Goal: Check status: Check status

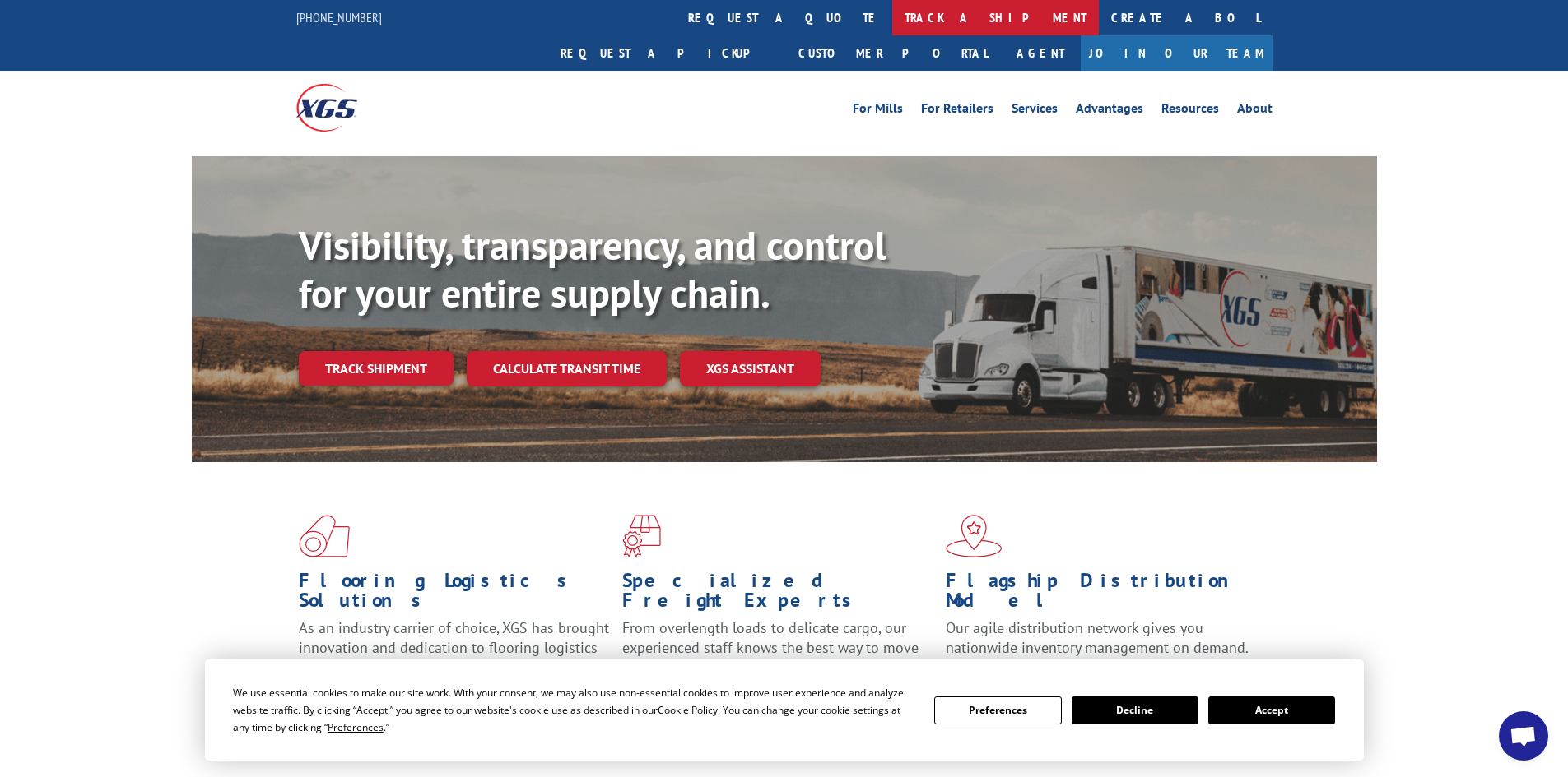
click at [892, 15] on link "track a shipment" at bounding box center [995, 17] width 207 height 36
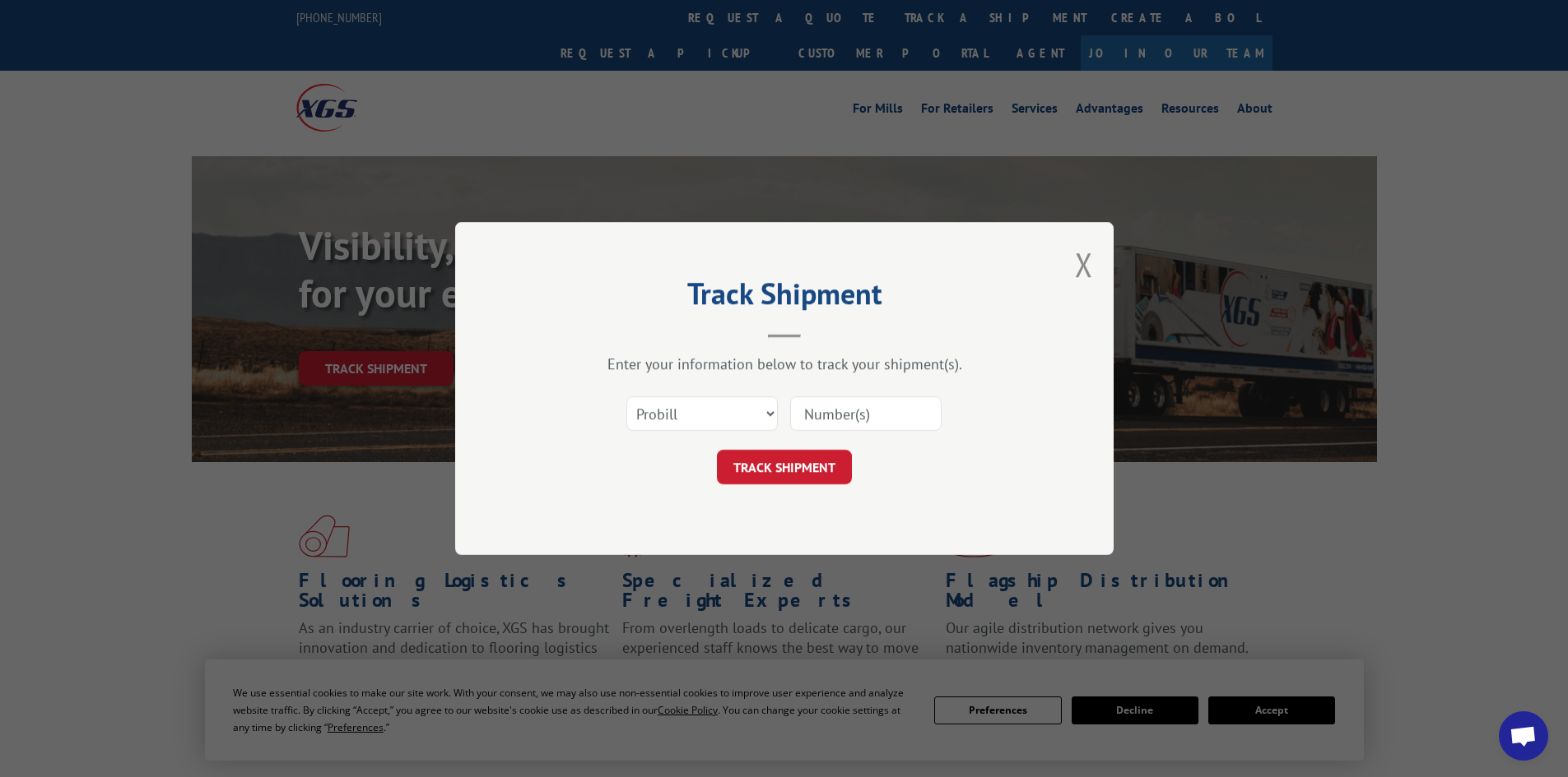
click at [803, 419] on input at bounding box center [865, 414] width 152 height 35
paste input "17477906"
type input "17477906"
click at [786, 462] on button "TRACK SHIPMENT" at bounding box center [784, 467] width 135 height 35
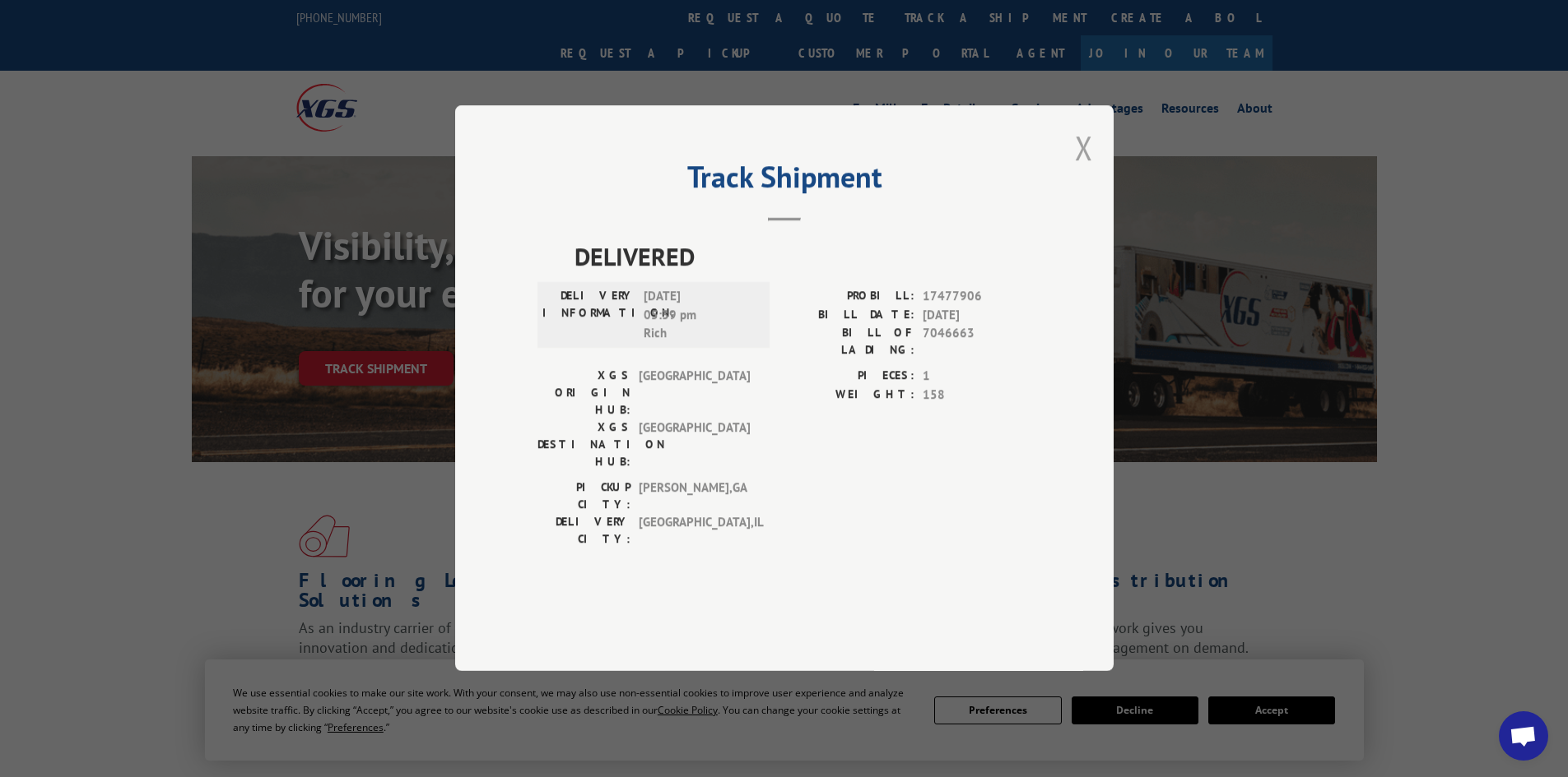
click at [1081, 170] on button "Close modal" at bounding box center [1083, 147] width 18 height 43
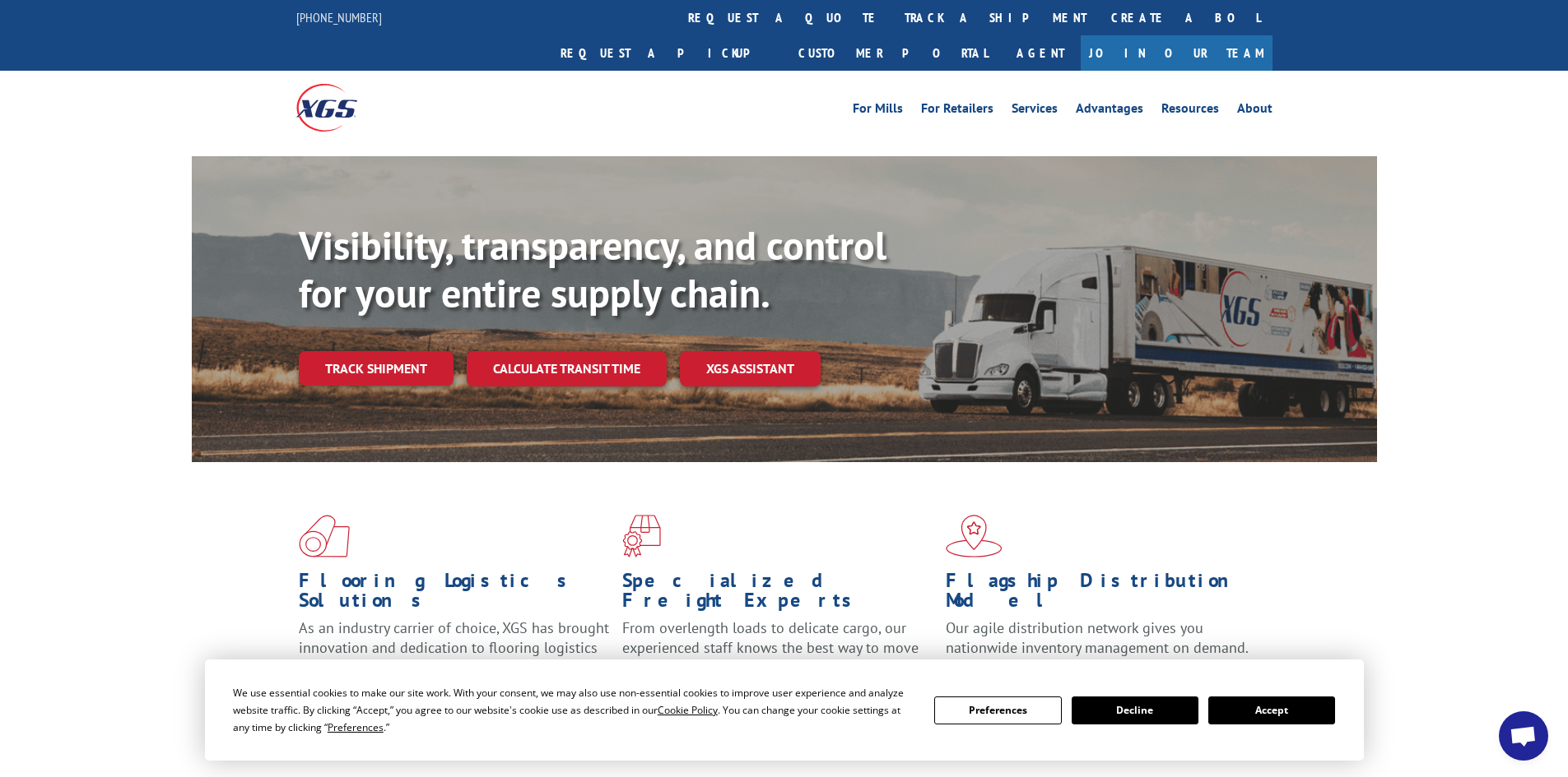
click at [892, 15] on link "track a shipment" at bounding box center [995, 17] width 207 height 36
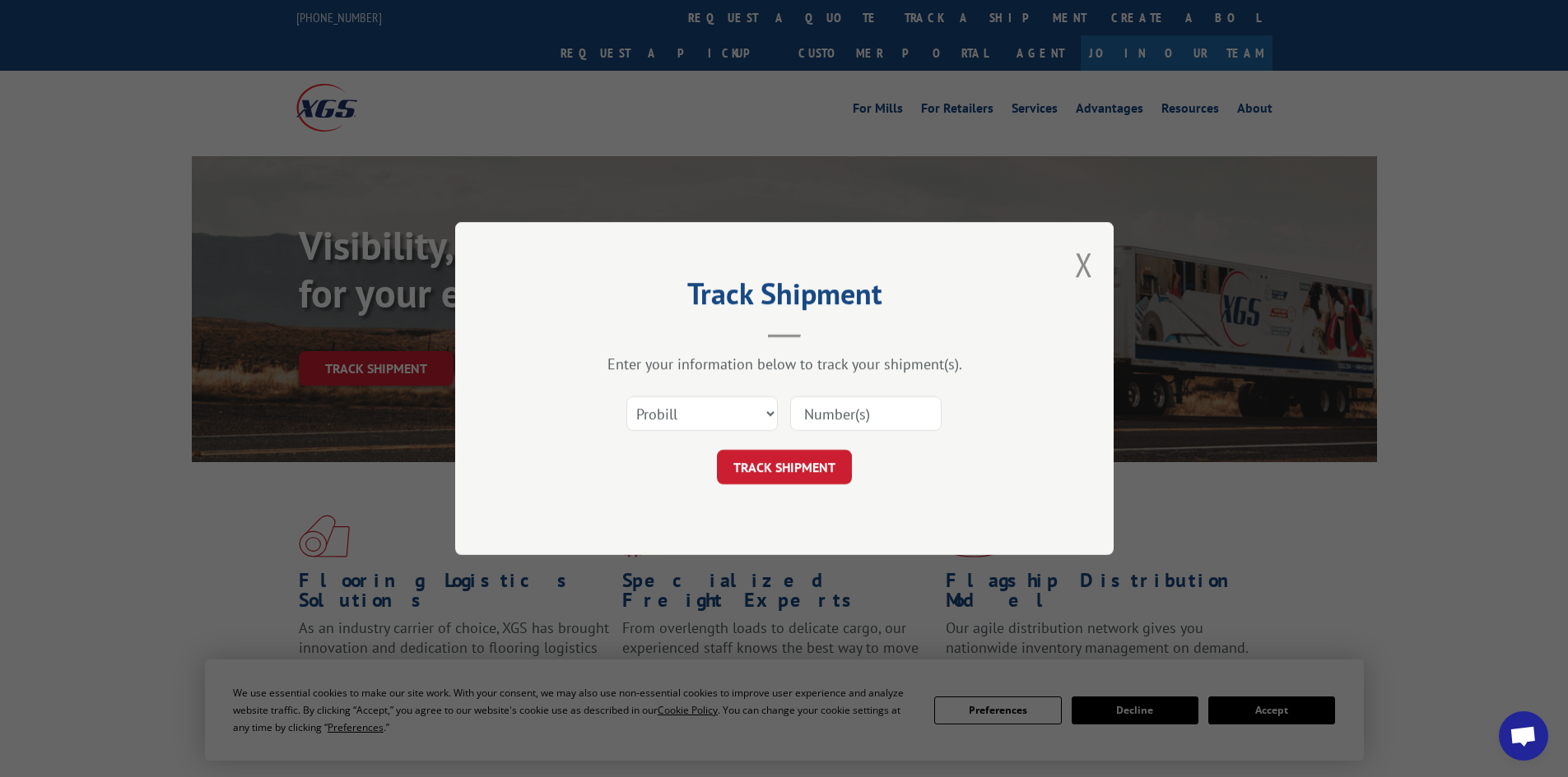
click at [812, 406] on input at bounding box center [865, 414] width 152 height 35
paste input "17477513"
type input "17477513"
click at [808, 459] on button "TRACK SHIPMENT" at bounding box center [784, 467] width 135 height 35
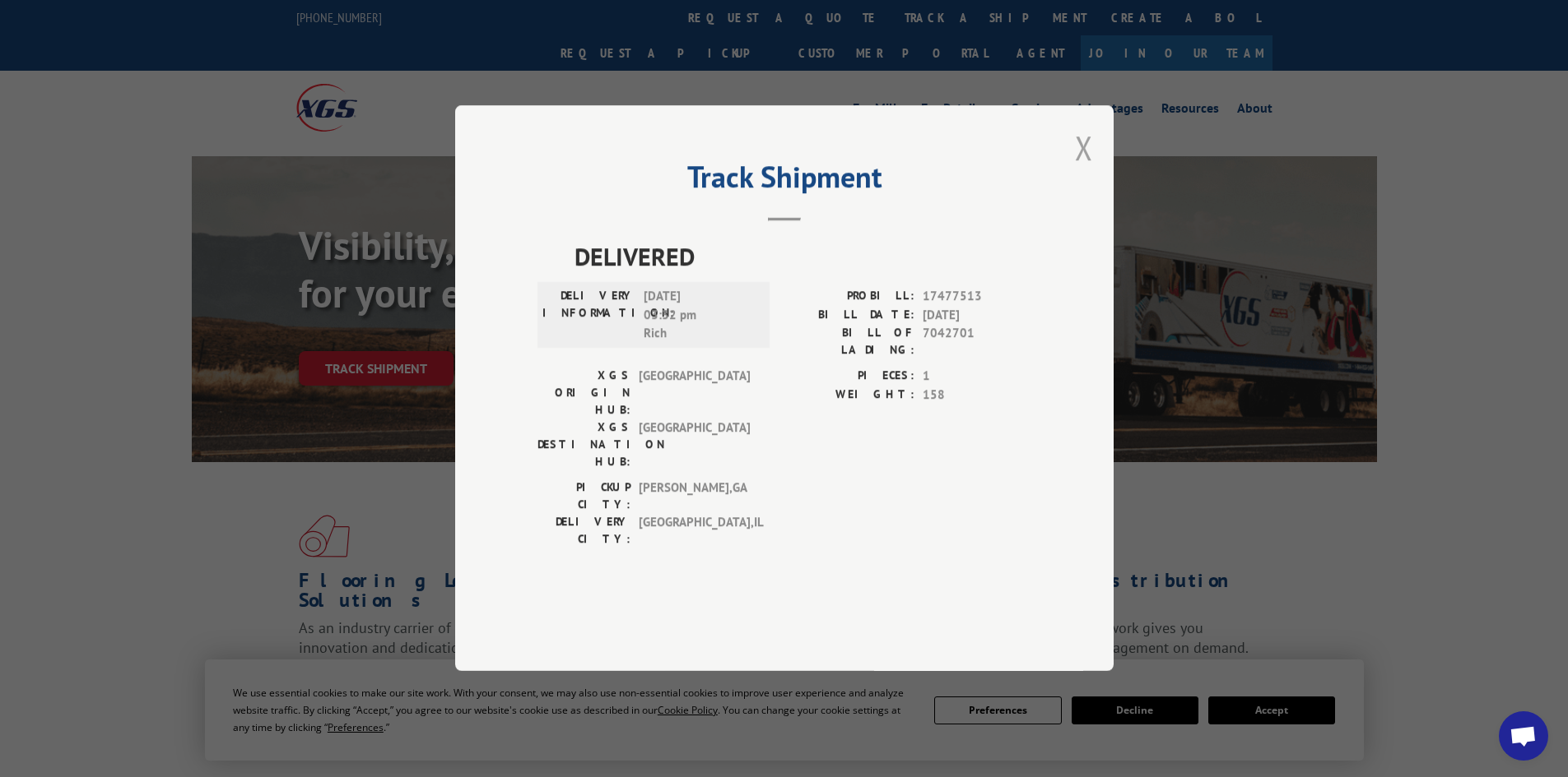
click at [1080, 170] on button "Close modal" at bounding box center [1083, 147] width 18 height 43
